Goal: Navigation & Orientation: Find specific page/section

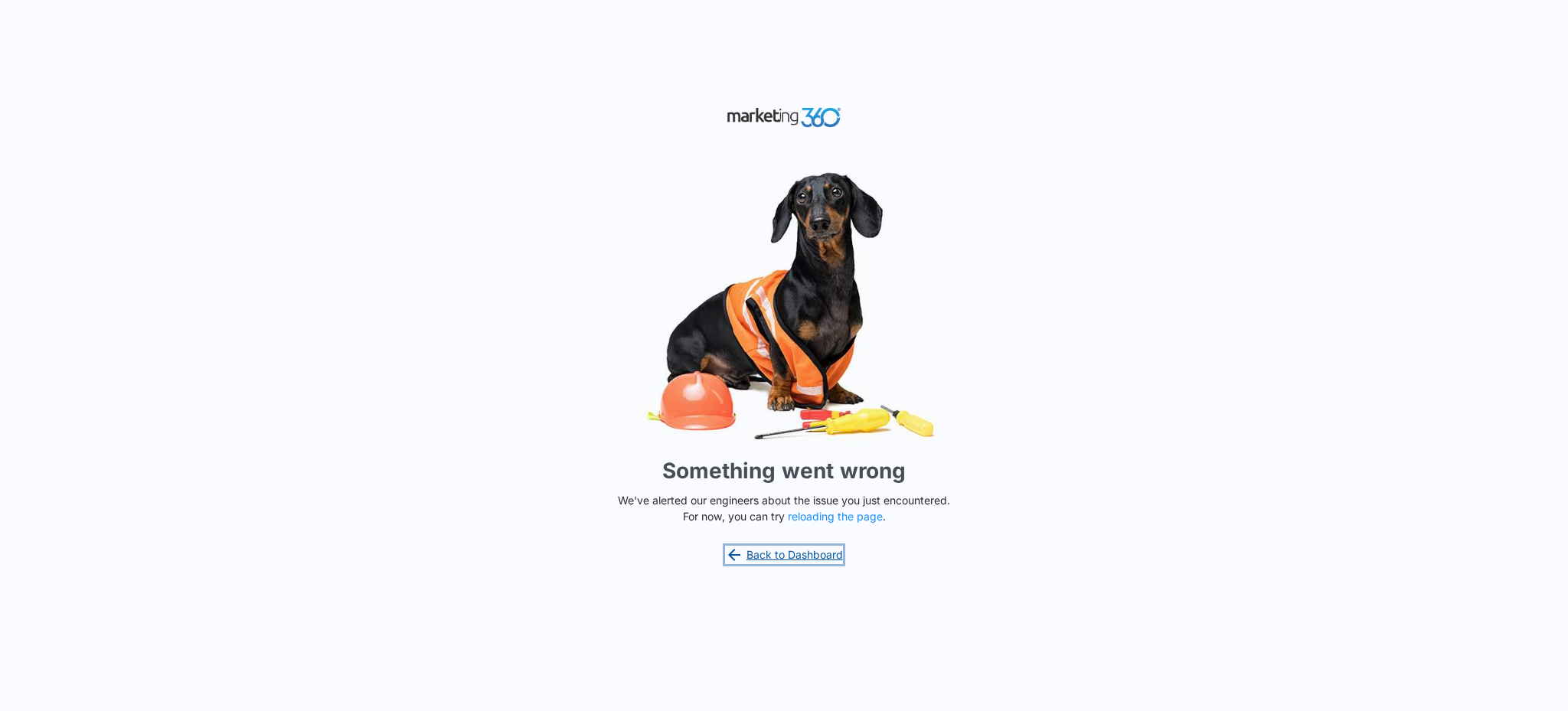
click at [813, 559] on link "Back to Dashboard" at bounding box center [784, 555] width 118 height 19
click at [829, 514] on button "reloading the page" at bounding box center [835, 516] width 95 height 12
click at [827, 519] on button "reloading the page" at bounding box center [835, 516] width 95 height 12
